Goal: Task Accomplishment & Management: Find specific page/section

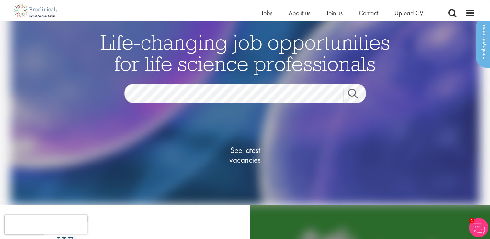
scroll to position [21, 0]
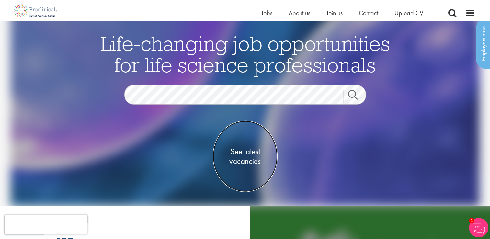
click at [253, 154] on span "See latest vacancies" at bounding box center [245, 155] width 65 height 19
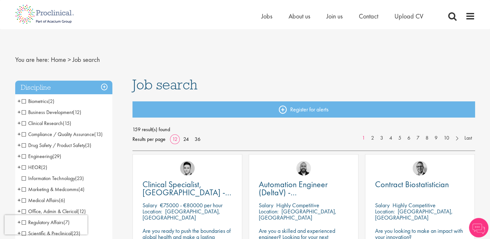
click at [39, 125] on span "Clinical Research" at bounding box center [42, 123] width 41 height 7
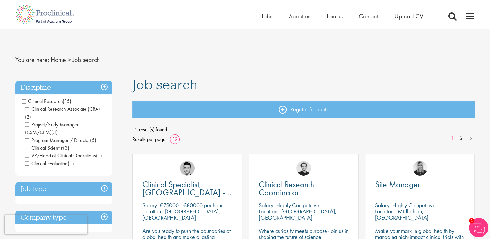
click at [28, 137] on span "Program Manager / Director" at bounding box center [57, 140] width 65 height 7
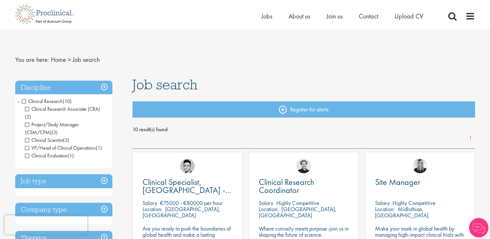
click at [26, 137] on span "Clinical Scientist" at bounding box center [44, 140] width 38 height 7
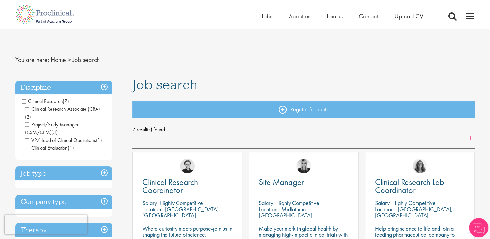
click at [28, 144] on span "Clinical Evaluation" at bounding box center [46, 147] width 43 height 7
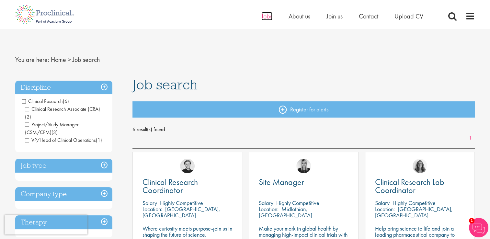
click at [267, 17] on span "Jobs" at bounding box center [266, 16] width 11 height 8
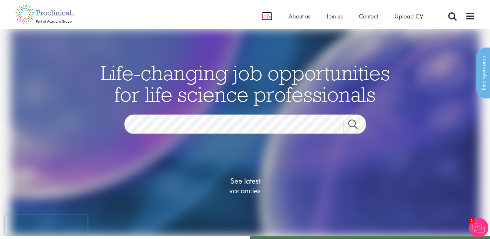
click at [265, 17] on span "Jobs" at bounding box center [266, 16] width 11 height 8
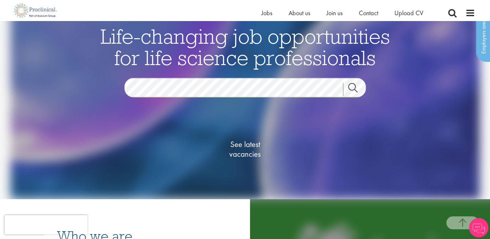
scroll to position [108, 0]
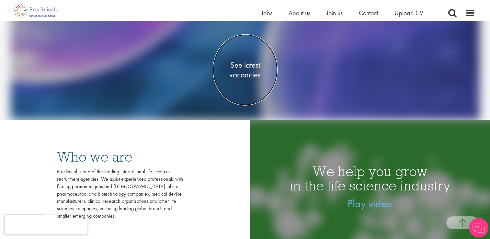
click at [247, 65] on span "See latest vacancies" at bounding box center [245, 69] width 65 height 19
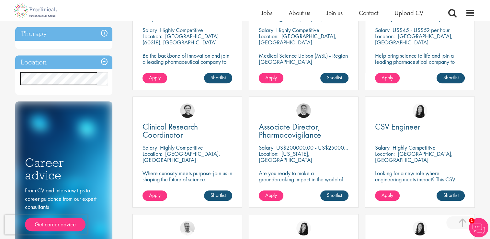
scroll to position [302, 0]
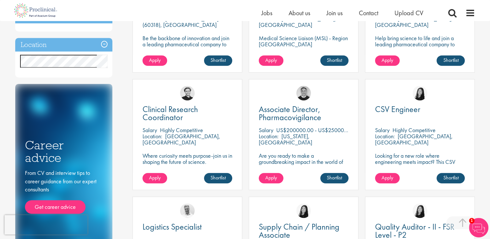
click at [83, 46] on h3 "Location" at bounding box center [63, 45] width 97 height 14
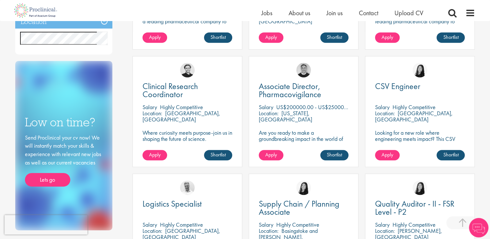
scroll to position [324, 0]
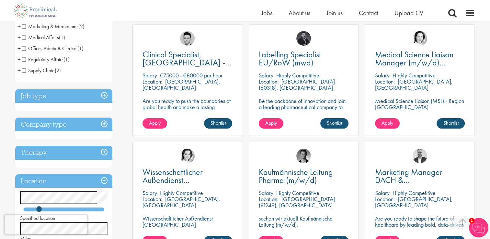
scroll to position [129, 0]
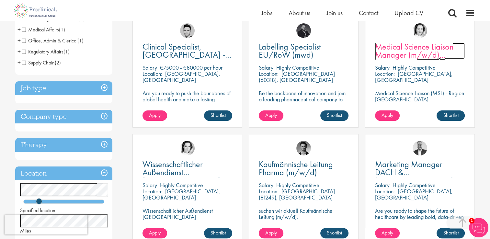
click at [425, 51] on span "Medical Science Liaison Manager (m/w/d) Nephrologie" at bounding box center [414, 54] width 78 height 27
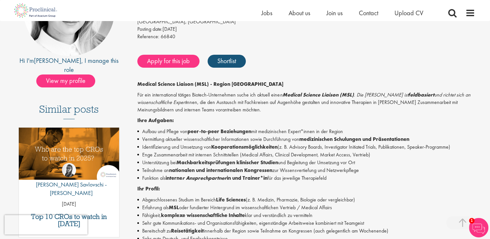
scroll to position [129, 0]
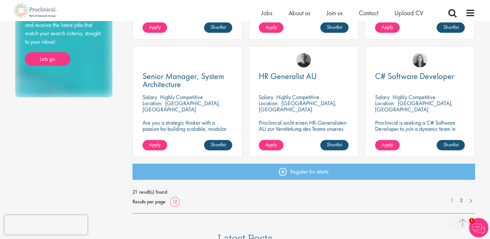
scroll to position [474, 0]
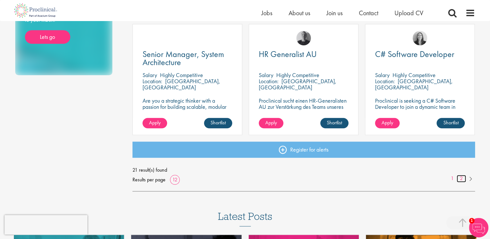
click at [462, 179] on link "2" at bounding box center [460, 178] width 9 height 7
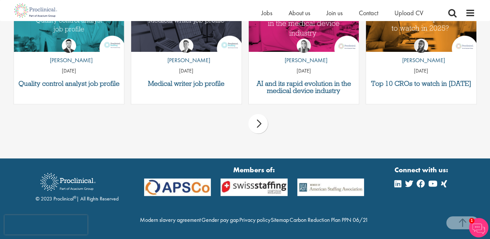
scroll to position [610, 0]
